Goal: Obtain resource: Download file/media

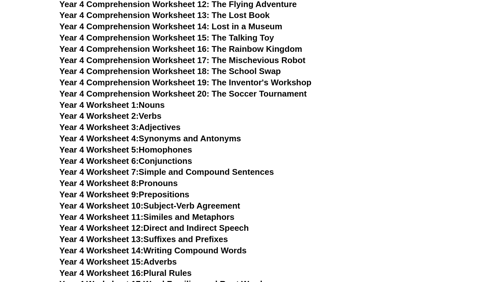
scroll to position [2064, 0]
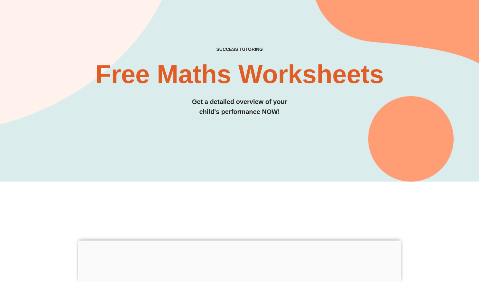
scroll to position [41, 0]
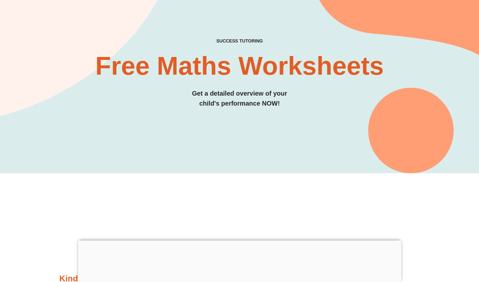
click at [236, 240] on div at bounding box center [239, 240] width 323 height 0
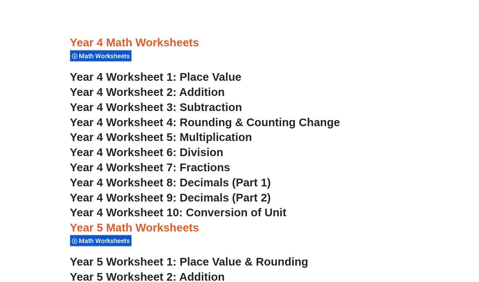
scroll to position [1177, 0]
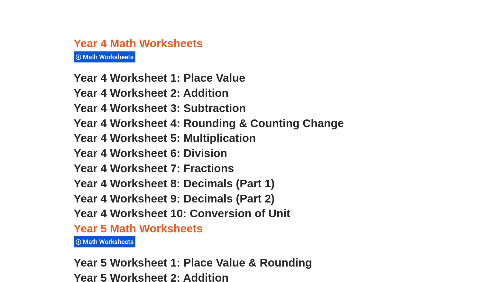
click at [236, 110] on span "Year 4 Worksheet 4: Rounding & Counting Change" at bounding box center [160, 110] width 201 height 10
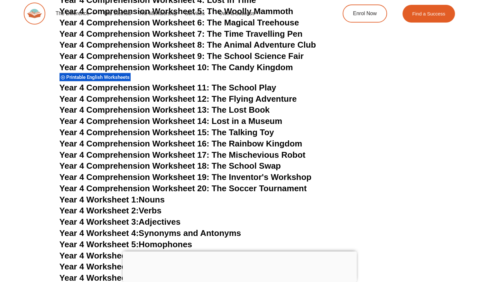
scroll to position [2713, 0]
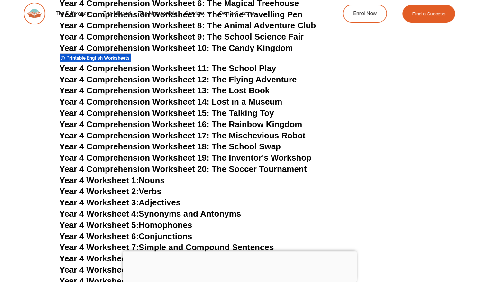
click at [237, 251] on div at bounding box center [240, 251] width 234 height 0
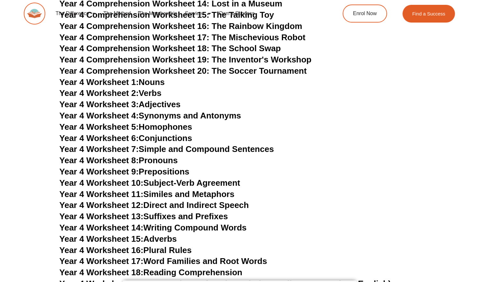
scroll to position [2818, 0]
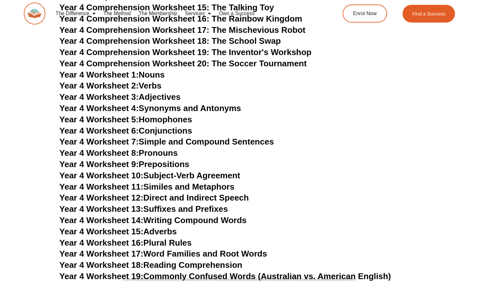
click at [163, 119] on link "Year 4 Worksheet 5: Homophones" at bounding box center [126, 120] width 133 height 10
click at [221, 142] on link "Year 4 Worksheet 7: Simple and Compound Sentences" at bounding box center [167, 142] width 215 height 10
